Goal: Task Accomplishment & Management: Use online tool/utility

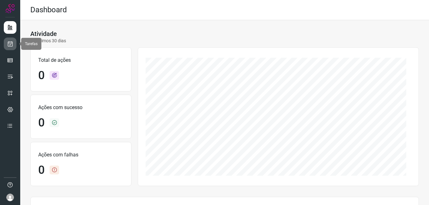
click at [12, 46] on icon at bounding box center [10, 44] width 7 height 6
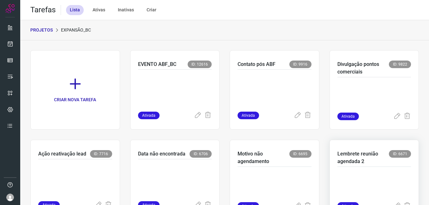
scroll to position [32, 0]
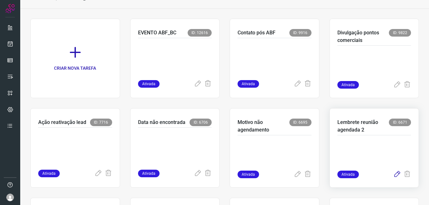
click at [394, 174] on icon at bounding box center [397, 175] width 8 height 8
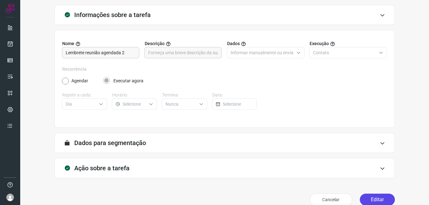
click at [363, 199] on button "Editar" at bounding box center [377, 200] width 35 height 12
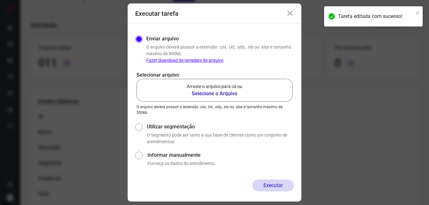
click at [206, 95] on b "Selecione o Arquivo" at bounding box center [215, 94] width 56 height 8
click at [0, 0] on input "Arraste o arquivo para cá ou Selecione o Arquivo" at bounding box center [0, 0] width 0 height 0
click at [290, 17] on icon at bounding box center [290, 14] width 8 height 8
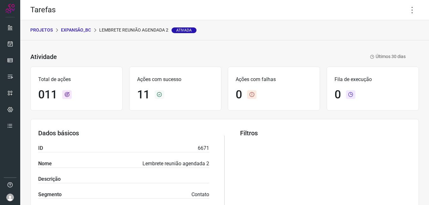
click at [408, 10] on icon at bounding box center [412, 9] width 13 height 13
click at [373, 30] on li "Editar" at bounding box center [386, 29] width 58 height 10
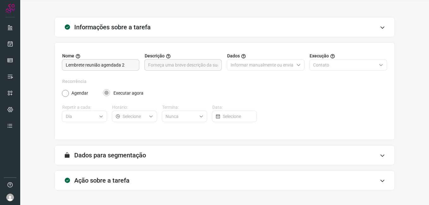
scroll to position [41, 0]
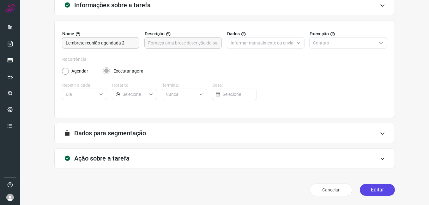
click at [381, 186] on button "Editar" at bounding box center [377, 190] width 35 height 12
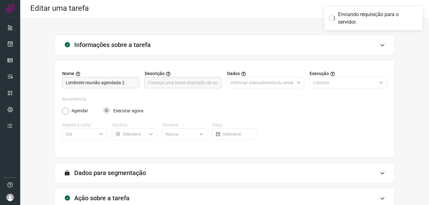
scroll to position [0, 0]
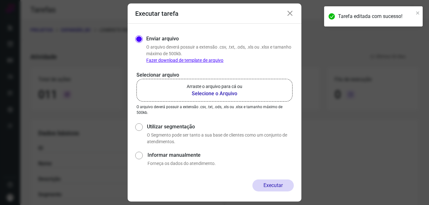
click at [208, 93] on b "Selecione o Arquivo" at bounding box center [215, 94] width 56 height 8
click at [0, 0] on input "Arraste o arquivo para cá ou Selecione o Arquivo" at bounding box center [0, 0] width 0 height 0
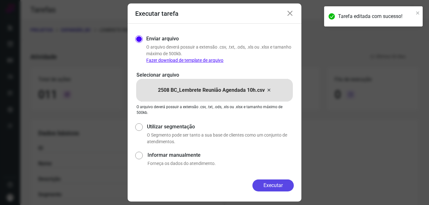
click at [262, 185] on button "Executar" at bounding box center [273, 186] width 41 height 12
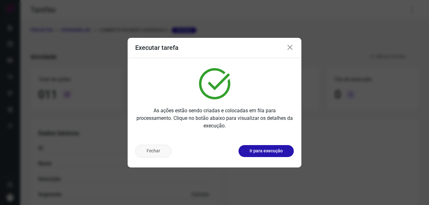
click at [151, 151] on button "Fechar" at bounding box center [153, 151] width 36 height 13
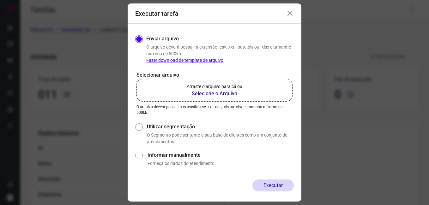
click at [290, 15] on icon at bounding box center [290, 14] width 8 height 8
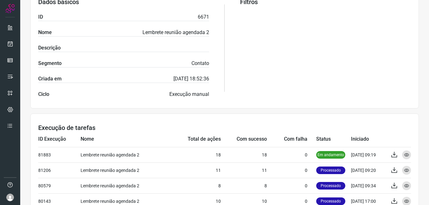
scroll to position [190, 0]
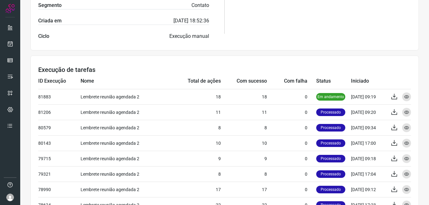
drag, startPoint x: 273, startPoint y: 40, endPoint x: 236, endPoint y: 54, distance: 38.9
click at [236, 52] on div "Atividade Lembrete reunião agendada 2 Ativada Últimos 30 dias Total de ações 01…" at bounding box center [224, 63] width 409 height 425
